Goal: Task Accomplishment & Management: Complete application form

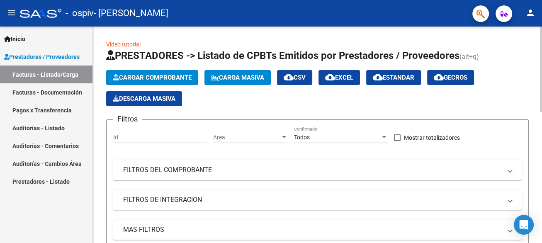
scroll to position [207, 0]
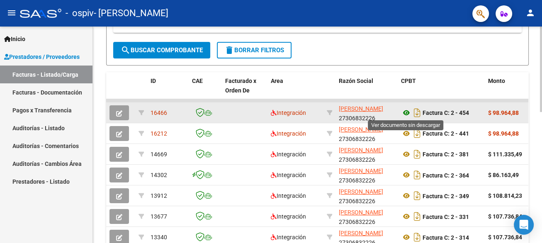
click at [406, 110] on icon at bounding box center [406, 113] width 11 height 10
click at [122, 111] on button "button" at bounding box center [120, 112] width 20 height 15
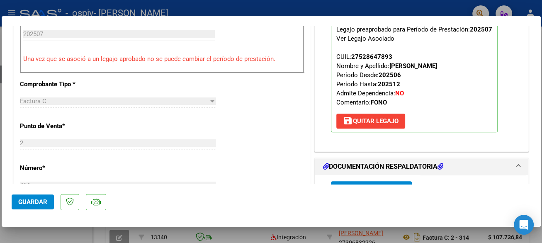
scroll to position [293, 0]
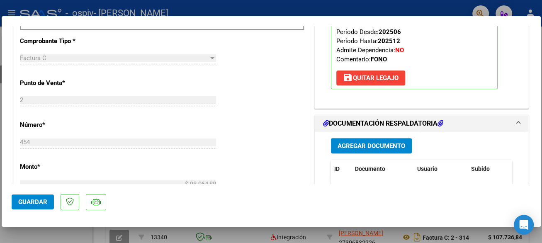
click at [372, 146] on span "Agregar Documento" at bounding box center [372, 145] width 68 height 7
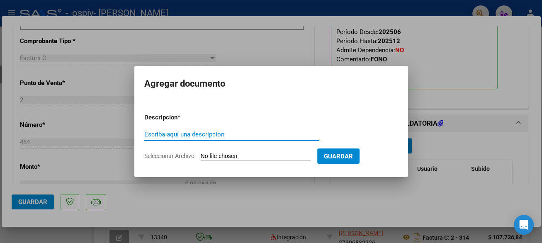
click at [237, 137] on input "Escriba aquí una descripcion" at bounding box center [231, 134] width 175 height 7
type input "PLANILLA DE ASISTENCIA FONOAUDIOLOGÍA [DATE]"
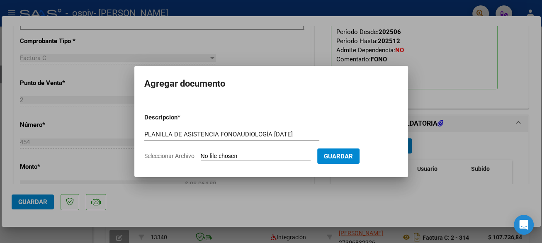
click at [236, 155] on input "Seleccionar Archivo" at bounding box center [256, 157] width 110 height 8
type input "C:\fakepath\PLANILLA DE ASISTENCIA FONOAUDIOLOGIA [PERSON_NAME][DATE].pdf"
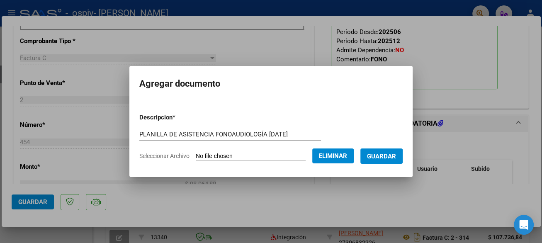
click at [384, 154] on span "Guardar" at bounding box center [381, 156] width 29 height 7
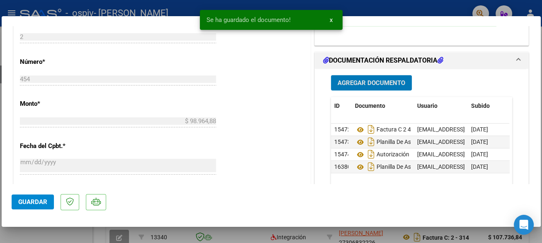
scroll to position [397, 0]
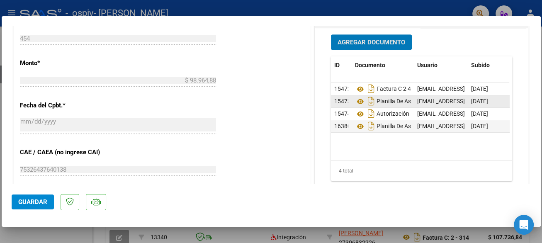
click at [342, 99] on span "15473" at bounding box center [343, 101] width 17 height 7
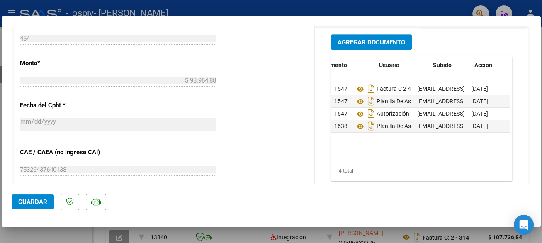
scroll to position [0, 41]
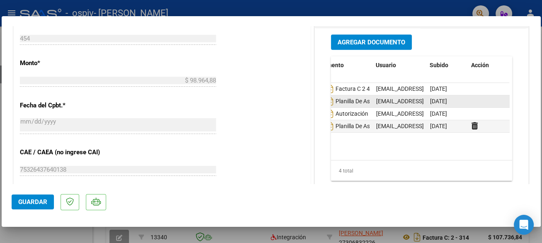
click at [458, 98] on div "[DATE]" at bounding box center [447, 102] width 35 height 10
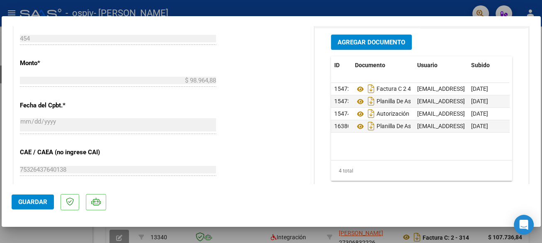
click at [31, 204] on span "Guardar" at bounding box center [32, 201] width 29 height 7
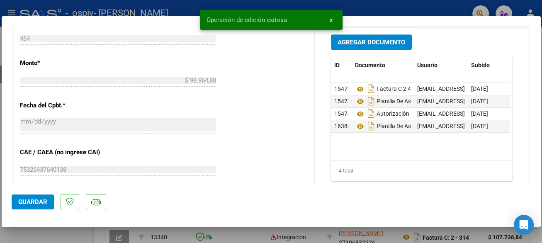
click at [450, 9] on div at bounding box center [271, 121] width 542 height 243
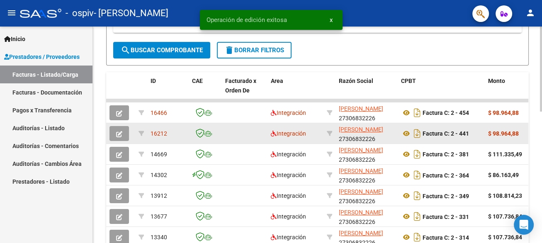
scroll to position [207, 0]
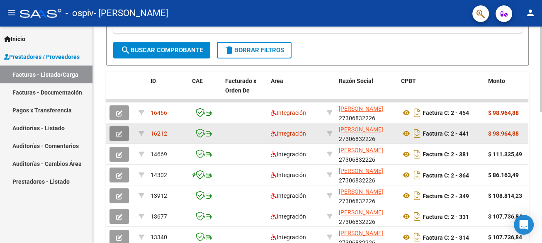
click at [120, 133] on icon "button" at bounding box center [119, 134] width 6 height 6
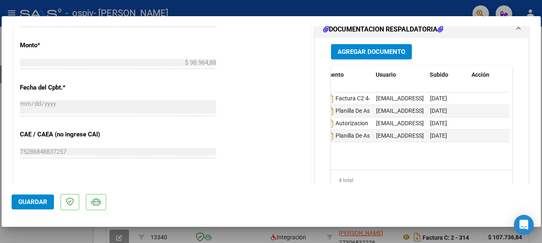
scroll to position [0, 0]
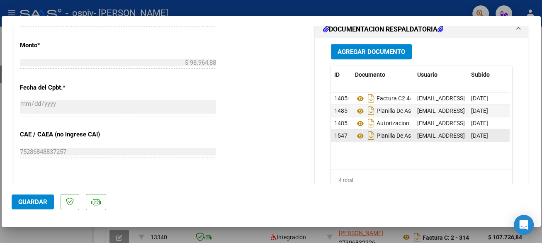
click at [337, 132] on span "15471" at bounding box center [343, 135] width 17 height 7
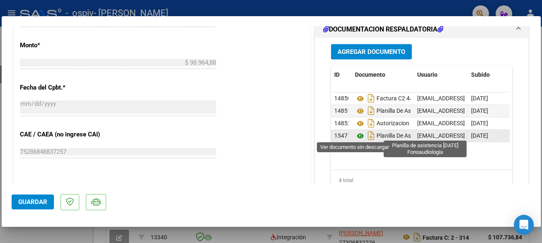
click at [355, 133] on icon at bounding box center [360, 136] width 11 height 10
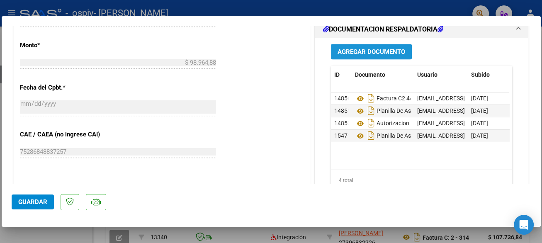
click at [353, 49] on span "Agregar Documento" at bounding box center [372, 51] width 68 height 7
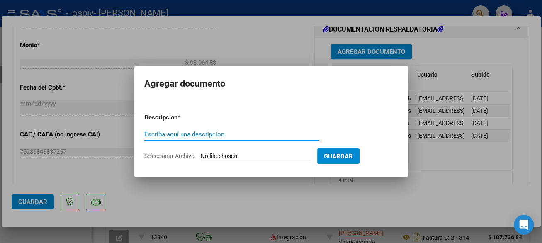
click at [239, 136] on input "Escriba aquí una descripcion" at bounding box center [231, 134] width 175 height 7
type input "PLANILLA DE ASISTENCIA DE FONOAUDIOLOGÍA [DATE]"
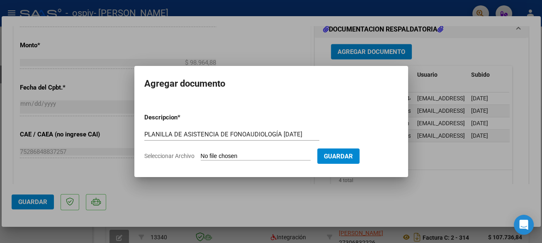
click at [248, 153] on input "Seleccionar Archivo" at bounding box center [256, 157] width 110 height 8
type input "C:\fakepath\PLANILLA DE ASISTENCIA FONOAUDIOLOGIA [PERSON_NAME] [DATE].pdf"
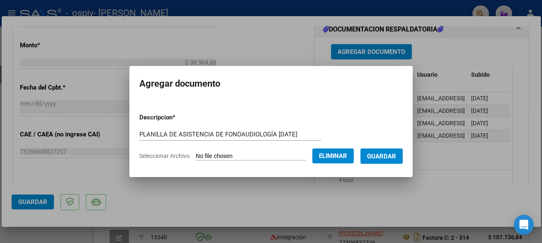
click at [389, 161] on button "Guardar" at bounding box center [382, 156] width 42 height 15
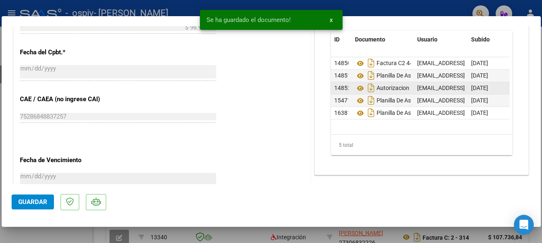
scroll to position [519, 0]
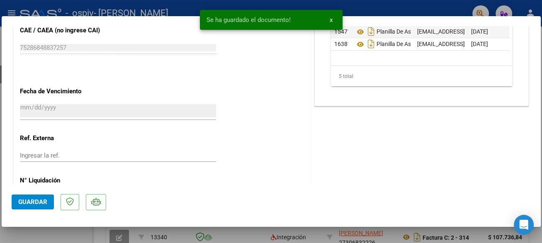
click at [28, 201] on span "Guardar" at bounding box center [32, 201] width 29 height 7
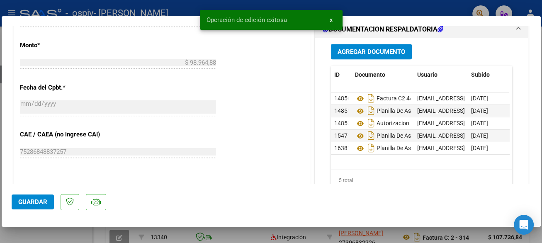
click at [320, 2] on div "Operación de edición exitosa x" at bounding box center [271, 20] width 163 height 40
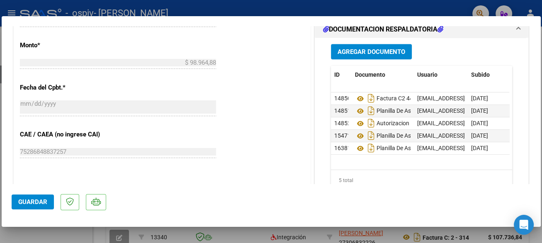
click at [332, 1] on div at bounding box center [271, 121] width 542 height 243
type input "$ 0,00"
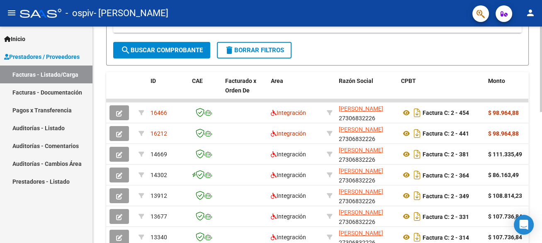
scroll to position [0, 0]
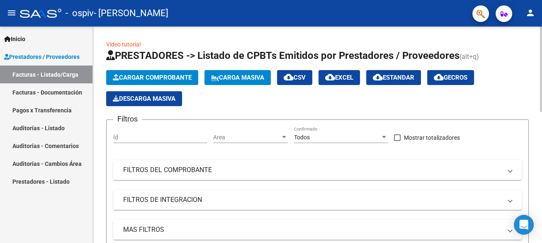
click at [178, 76] on span "Cargar Comprobante" at bounding box center [152, 77] width 79 height 7
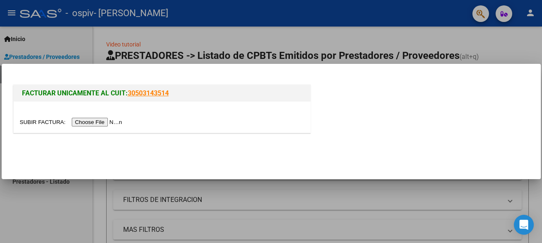
click at [78, 123] on input "file" at bounding box center [72, 122] width 105 height 9
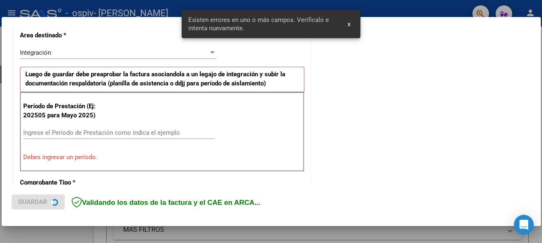
scroll to position [193, 0]
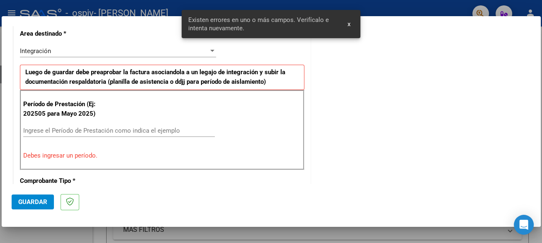
click at [59, 129] on input "Ingrese el Período de Prestación como indica el ejemplo" at bounding box center [119, 130] width 192 height 7
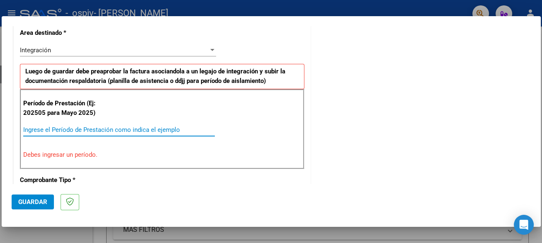
scroll to position [207, 0]
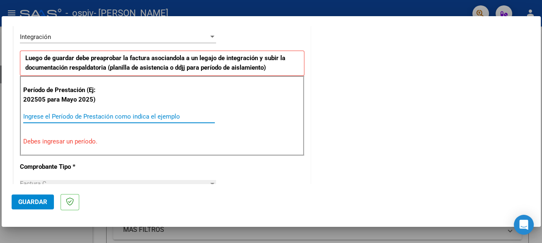
click at [36, 113] on input "Ingrese el Período de Prestación como indica el ejemplo" at bounding box center [119, 116] width 192 height 7
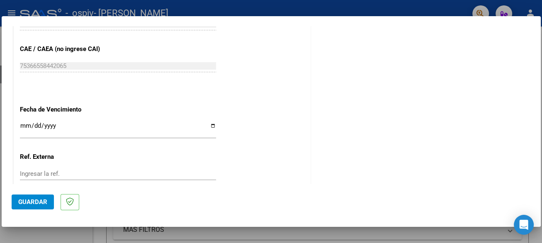
scroll to position [519, 0]
type input "202508"
click at [24, 123] on input "Ingresar la fecha" at bounding box center [118, 128] width 196 height 13
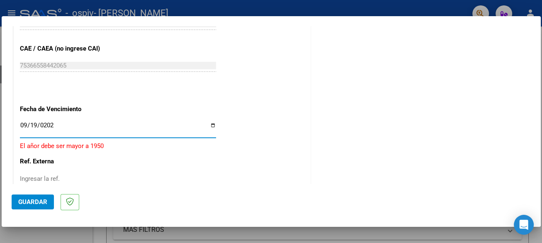
type input "[DATE]"
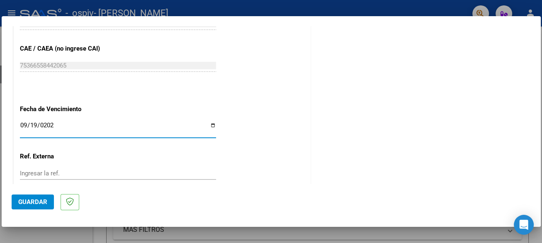
scroll to position [570, 0]
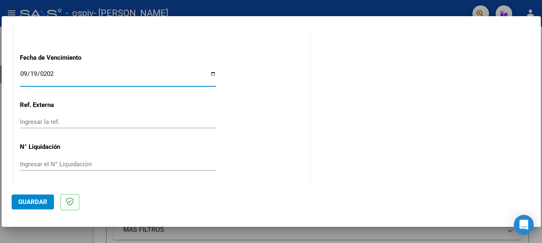
click at [86, 161] on input "Ingresar el N° Liquidación" at bounding box center [118, 164] width 196 height 7
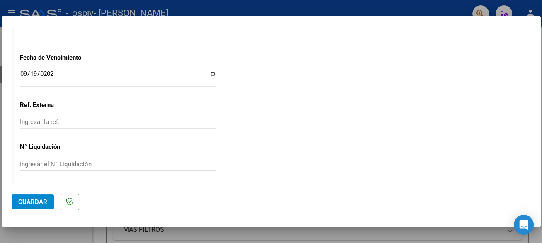
click at [34, 201] on span "Guardar" at bounding box center [32, 201] width 29 height 7
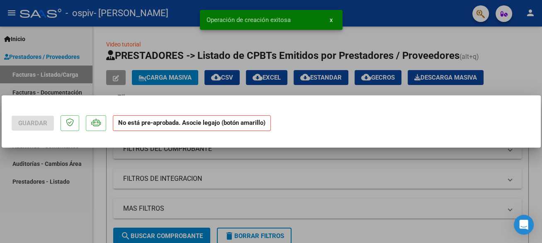
scroll to position [0, 0]
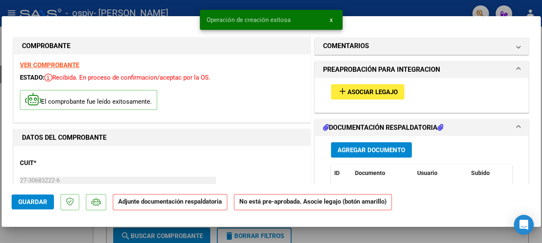
click at [372, 91] on span "Asociar Legajo" at bounding box center [373, 91] width 50 height 7
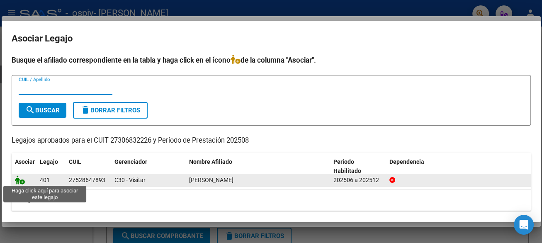
click at [20, 180] on icon at bounding box center [20, 180] width 10 height 9
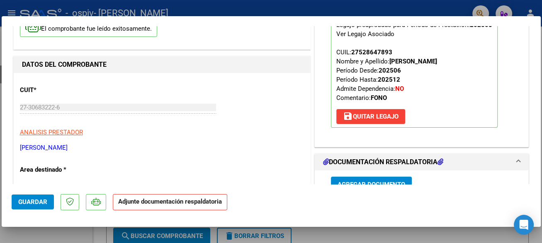
scroll to position [155, 0]
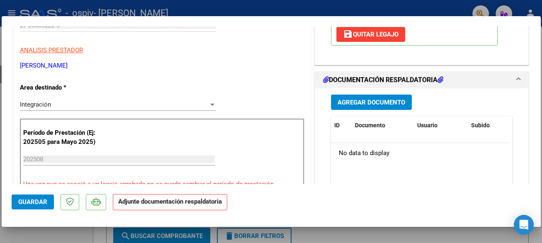
click at [364, 100] on span "Agregar Documento" at bounding box center [372, 102] width 68 height 7
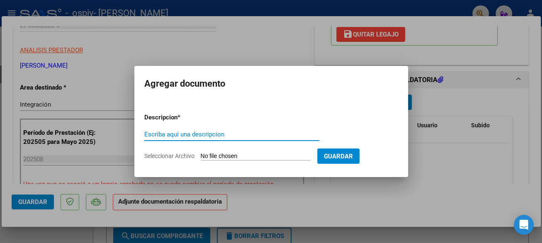
click at [178, 135] on input "Escriba aquí una descripcion" at bounding box center [231, 134] width 175 height 7
click at [211, 137] on input "FACTURA AGOSTO 2025475" at bounding box center [231, 134] width 175 height 7
type input "FACTURA [DATE] C2 475"
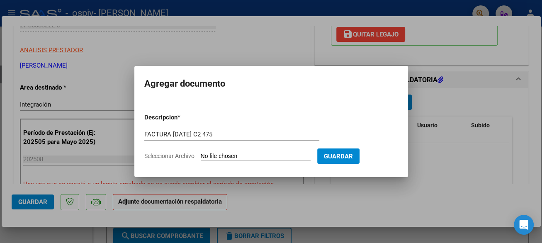
click at [264, 152] on app-file-uploader "Seleccionar Archivo" at bounding box center [230, 155] width 173 height 7
click at [261, 158] on input "Seleccionar Archivo" at bounding box center [256, 157] width 110 height 8
type input "C:\fakepath\27306832226_011_00002_00000475.pdf"
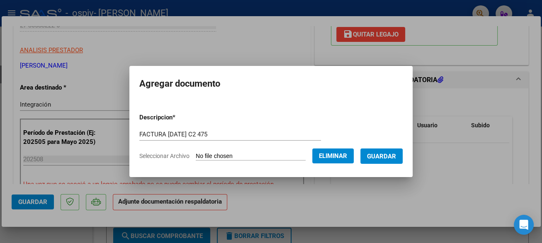
click at [389, 158] on span "Guardar" at bounding box center [381, 156] width 29 height 7
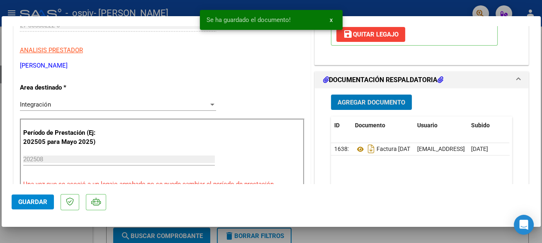
click at [344, 99] on span "Agregar Documento" at bounding box center [372, 102] width 68 height 7
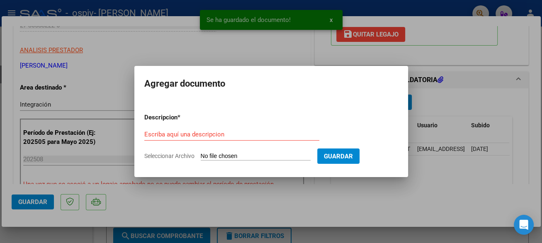
click at [170, 138] on div "Escriba aquí una descripcion" at bounding box center [231, 134] width 175 height 12
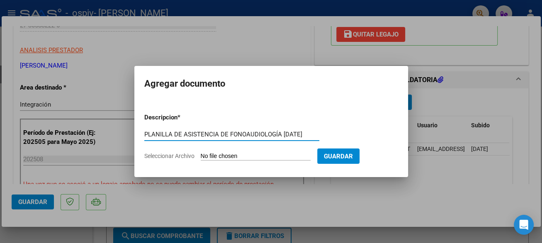
scroll to position [0, 2]
type input "PLANILLA DE ASISTENCIA DE FONOAUDIOLOGÍA [DATE]"
click at [237, 154] on input "Seleccionar Archivo" at bounding box center [256, 157] width 110 height 8
type input "C:\fakepath\PLANILLA DE ASISTENCIA FONOAUDIOLOGIA [PERSON_NAME] [PERSON_NAME][D…"
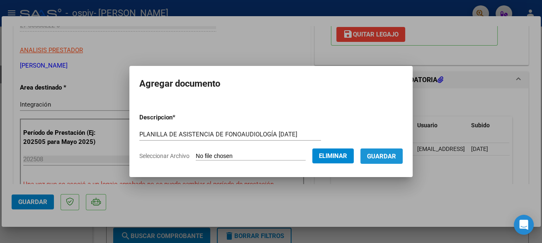
click at [385, 158] on span "Guardar" at bounding box center [381, 156] width 29 height 7
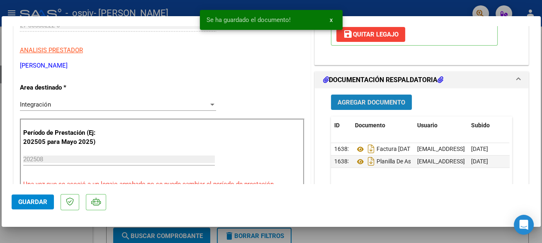
click at [364, 100] on span "Agregar Documento" at bounding box center [372, 102] width 68 height 7
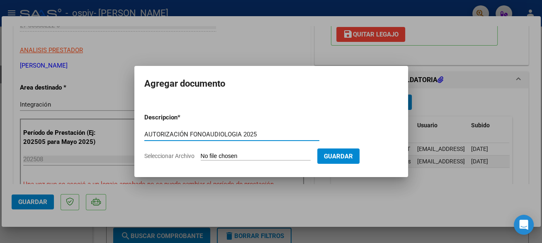
type input "AUTORIZACIÓN FONOAUDIOLOGIA 2025"
click at [263, 158] on input "Seleccionar Archivo" at bounding box center [256, 157] width 110 height 8
type input "C:\fakepath\[PERSON_NAME] AUTORIZACION FONOAUDIOLOGIA 2025.pdf"
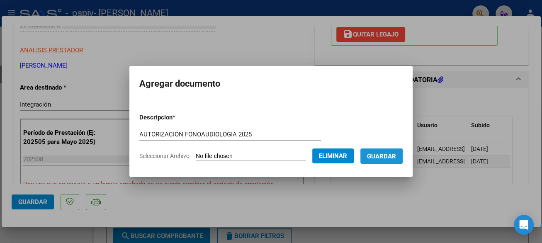
click at [386, 156] on span "Guardar" at bounding box center [381, 156] width 29 height 7
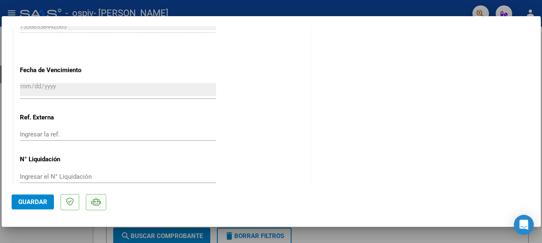
scroll to position [583, 0]
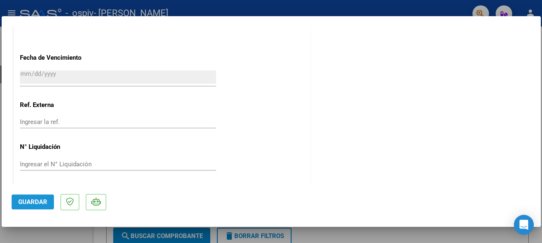
click at [32, 206] on button "Guardar" at bounding box center [33, 202] width 42 height 15
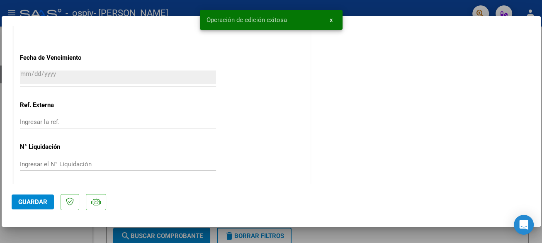
click at [383, 8] on div at bounding box center [271, 121] width 542 height 243
type input "$ 0,00"
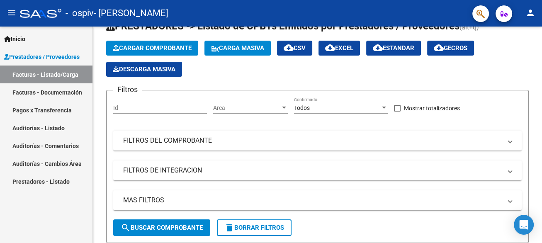
scroll to position [0, 0]
